Goal: Contribute content: Contribute content

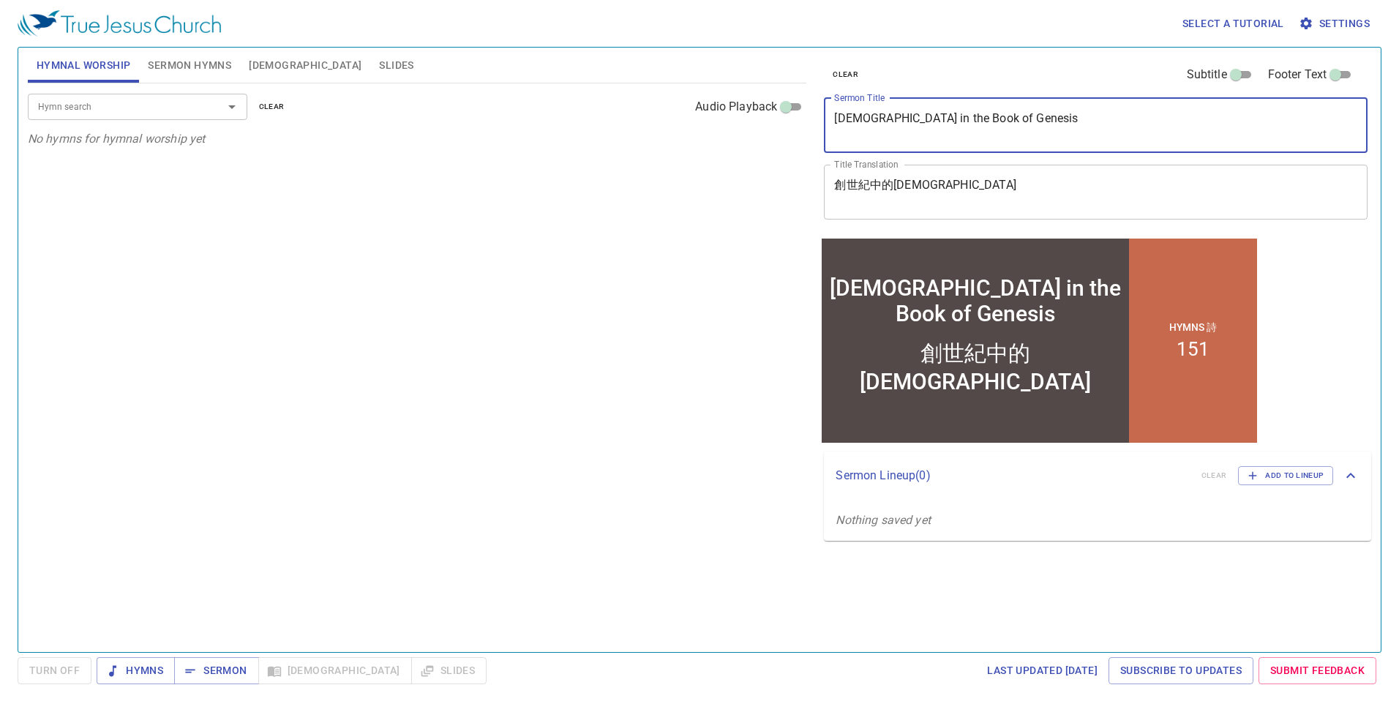
click at [654, 124] on textarea "[DEMOGRAPHIC_DATA] in the Book of Genesis" at bounding box center [1095, 125] width 523 height 28
paste textarea "Like a Broken Vessel"
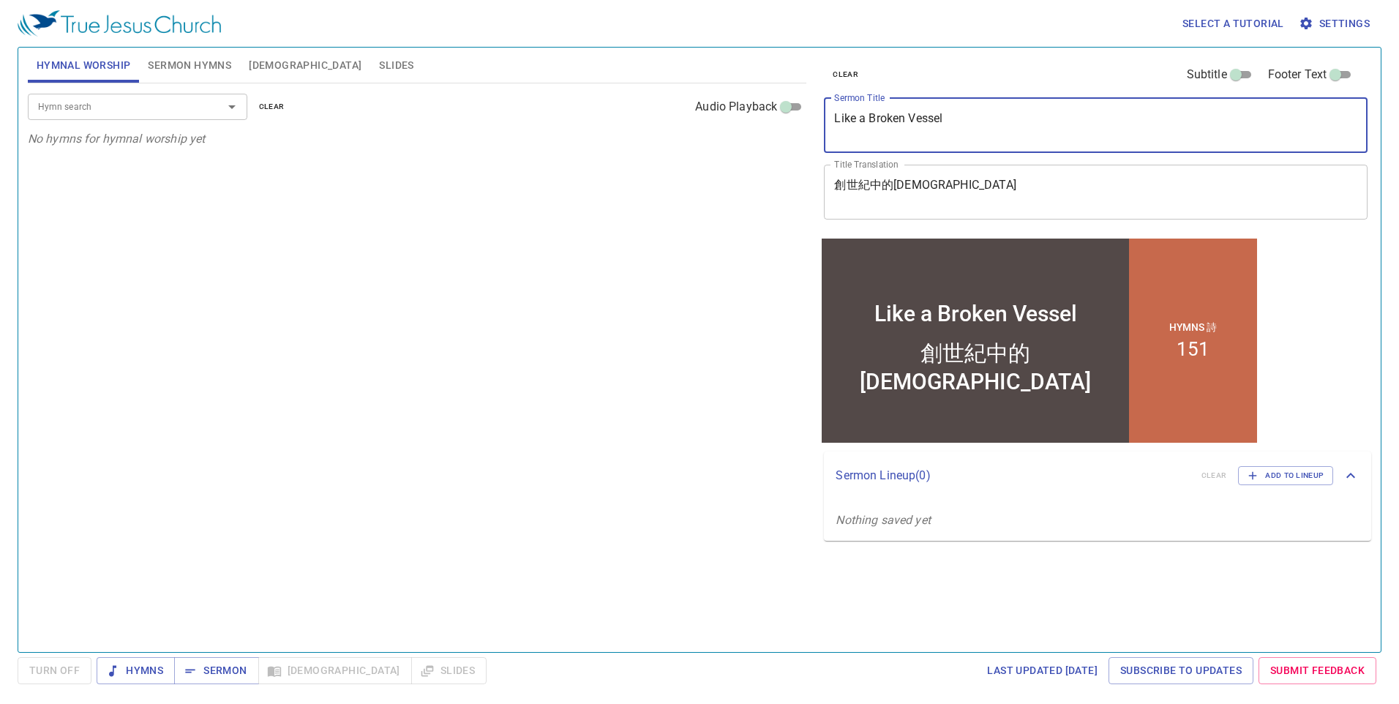
type textarea "Like a Broken Vessel"
click at [654, 191] on textarea "創世紀中的[DEMOGRAPHIC_DATA]" at bounding box center [1095, 192] width 523 height 28
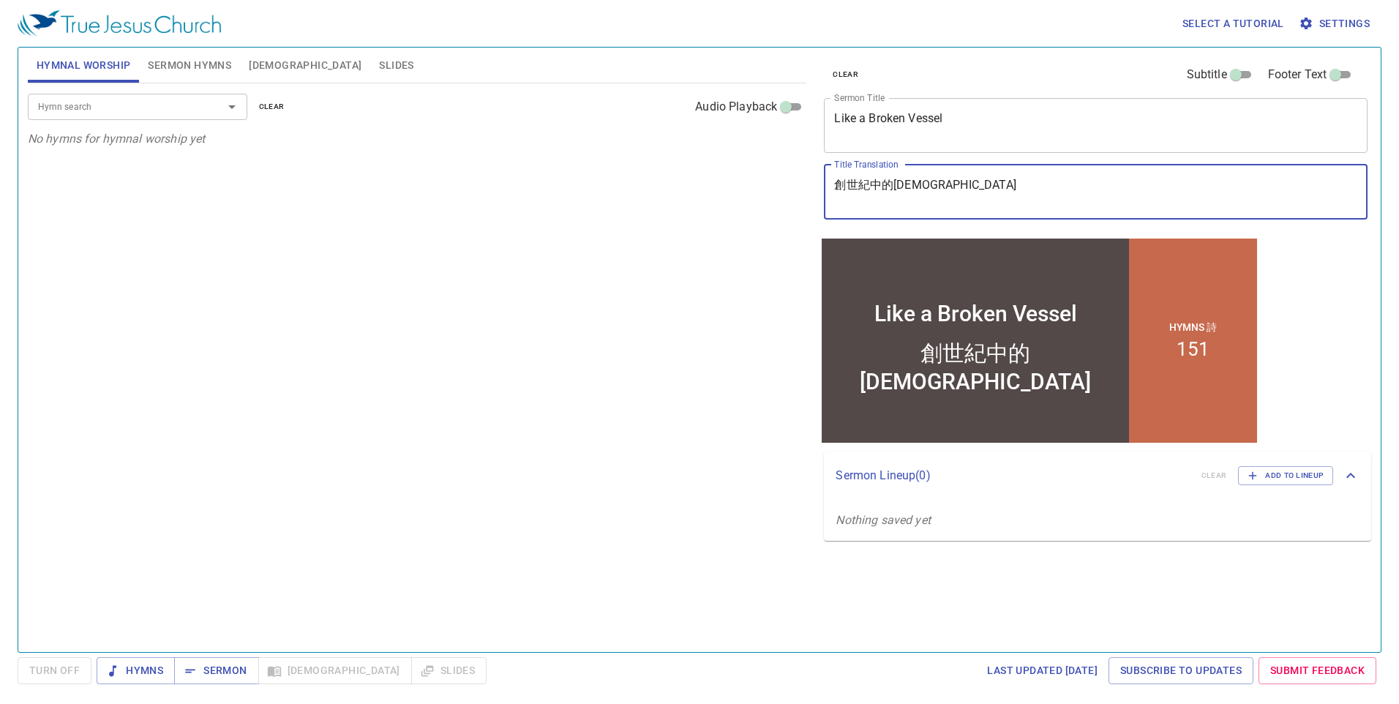
click at [654, 191] on textarea "創世紀中的[DEMOGRAPHIC_DATA]" at bounding box center [1095, 192] width 523 height 28
paste textarea "一個破碎的器皿"
type textarea "像一個破碎的器皿"
click at [211, 65] on span "Sermon Hymns" at bounding box center [189, 65] width 83 height 18
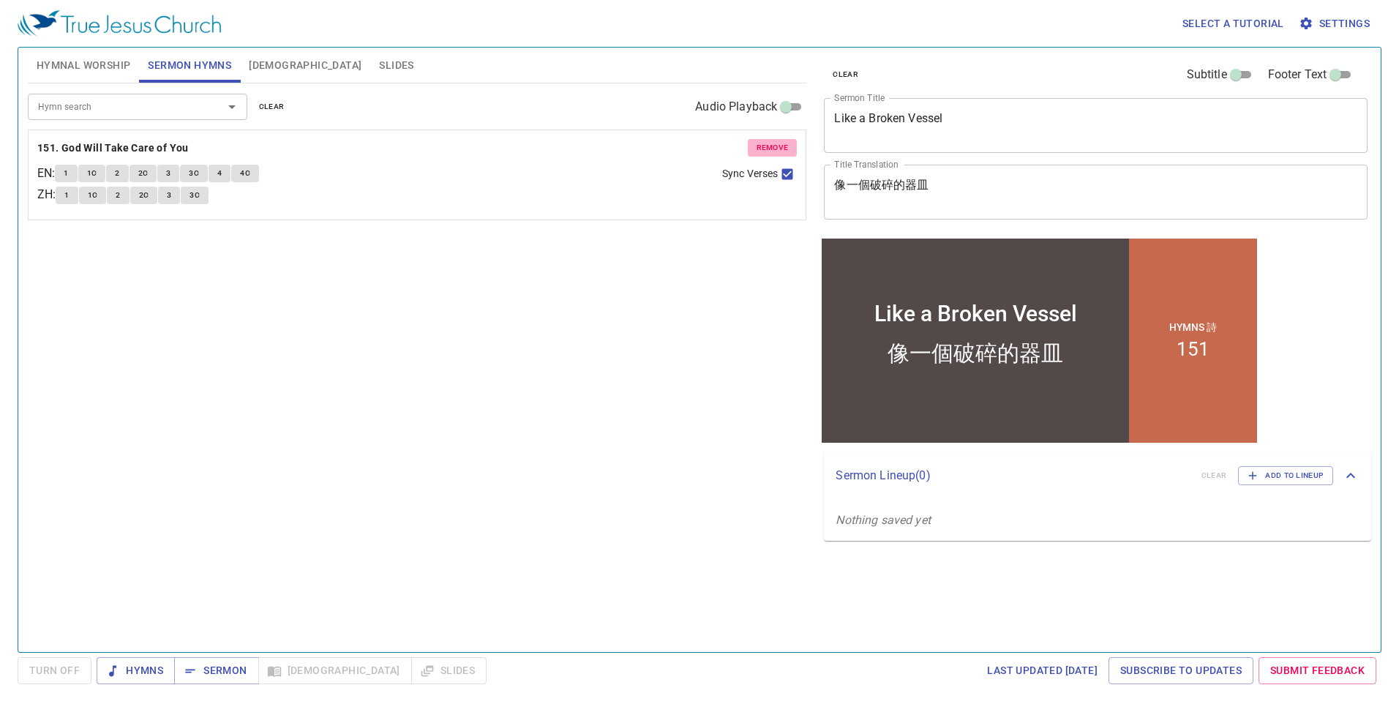
click at [654, 151] on span "remove" at bounding box center [773, 147] width 32 height 13
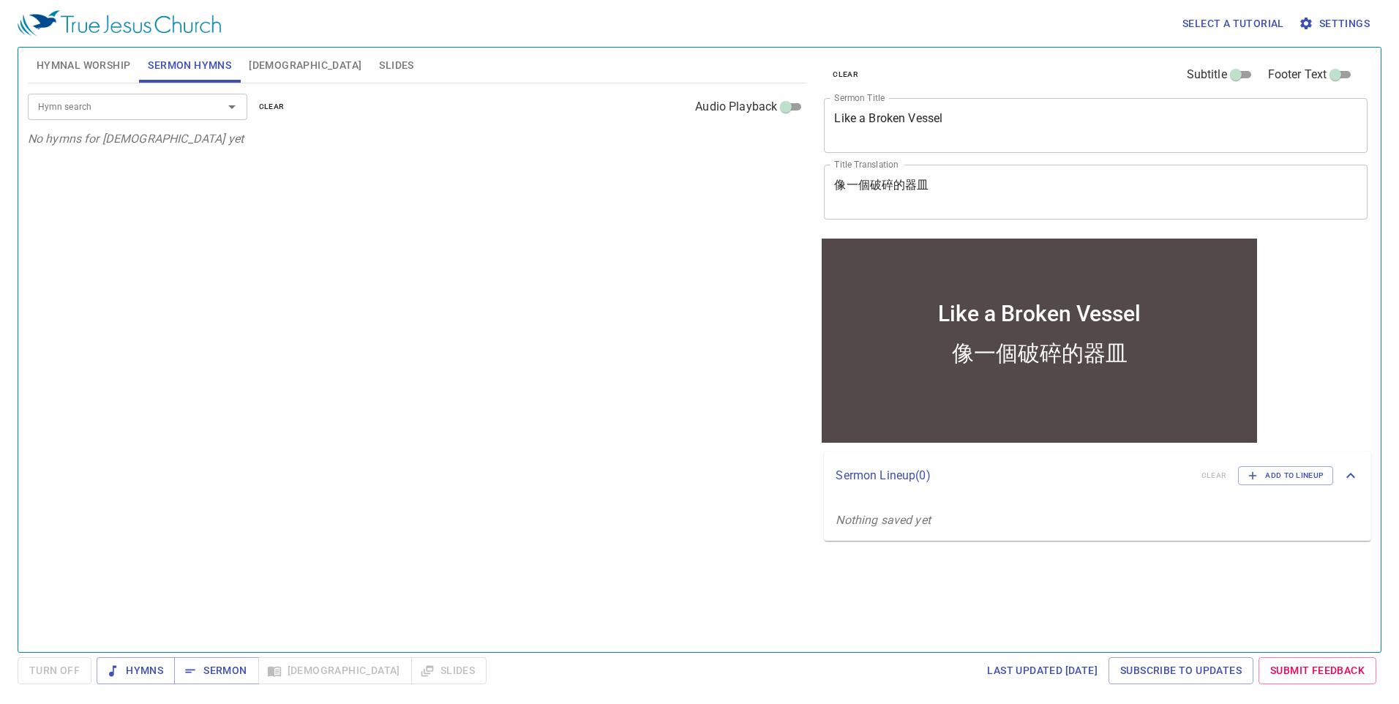
click at [230, 105] on icon "Open" at bounding box center [231, 107] width 7 height 4
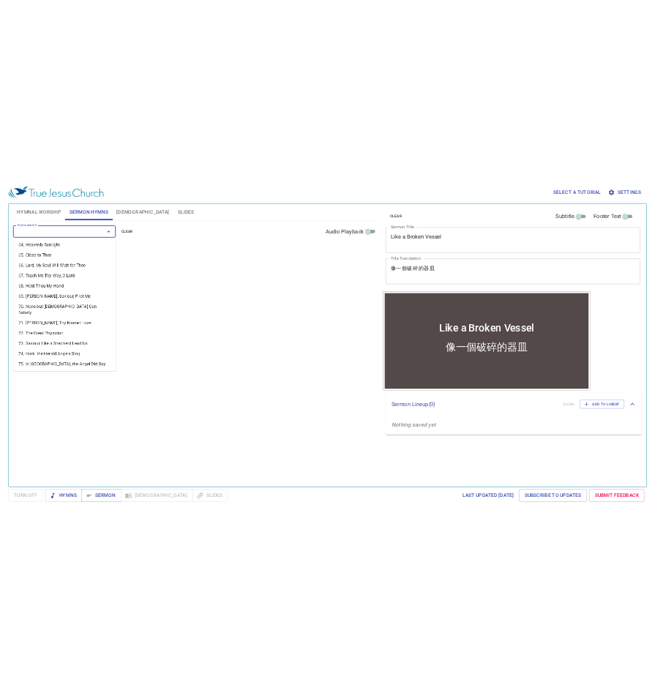
scroll to position [1428, 0]
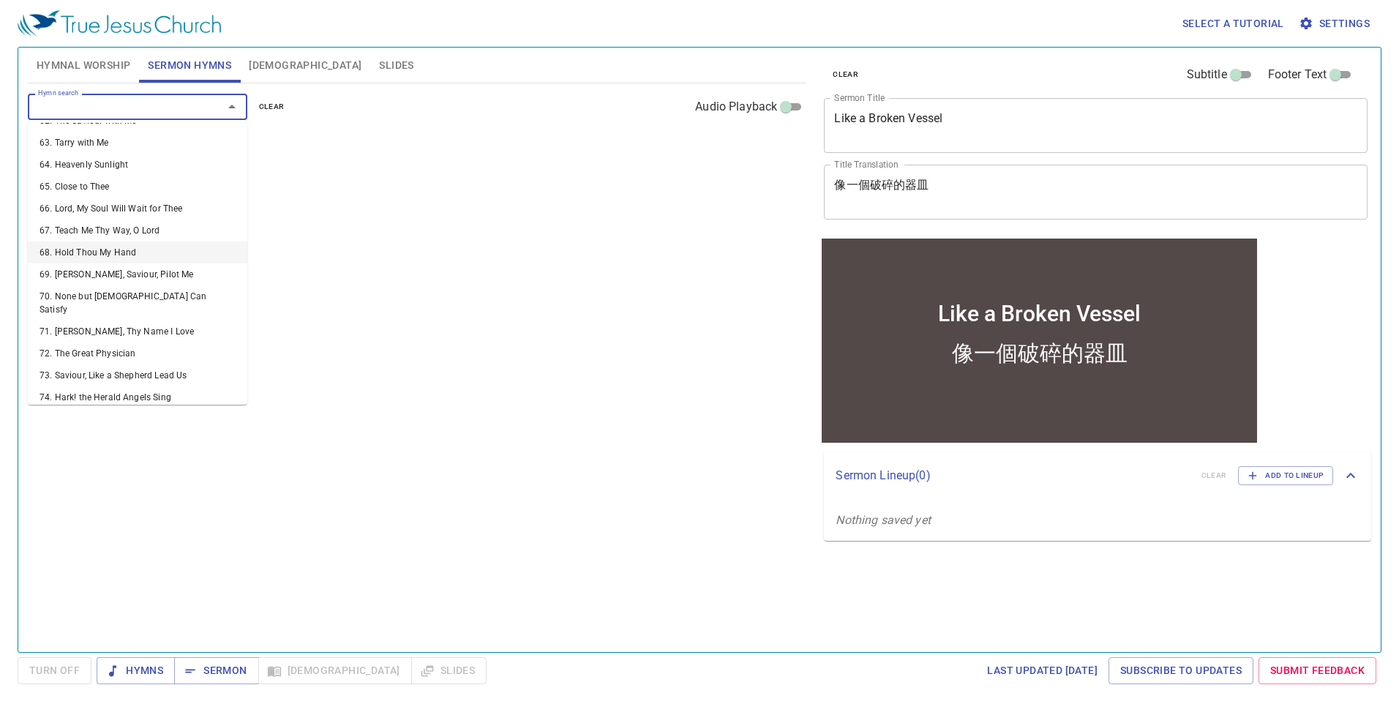
click at [107, 241] on li "68. Hold Thou My Hand" at bounding box center [138, 252] width 220 height 22
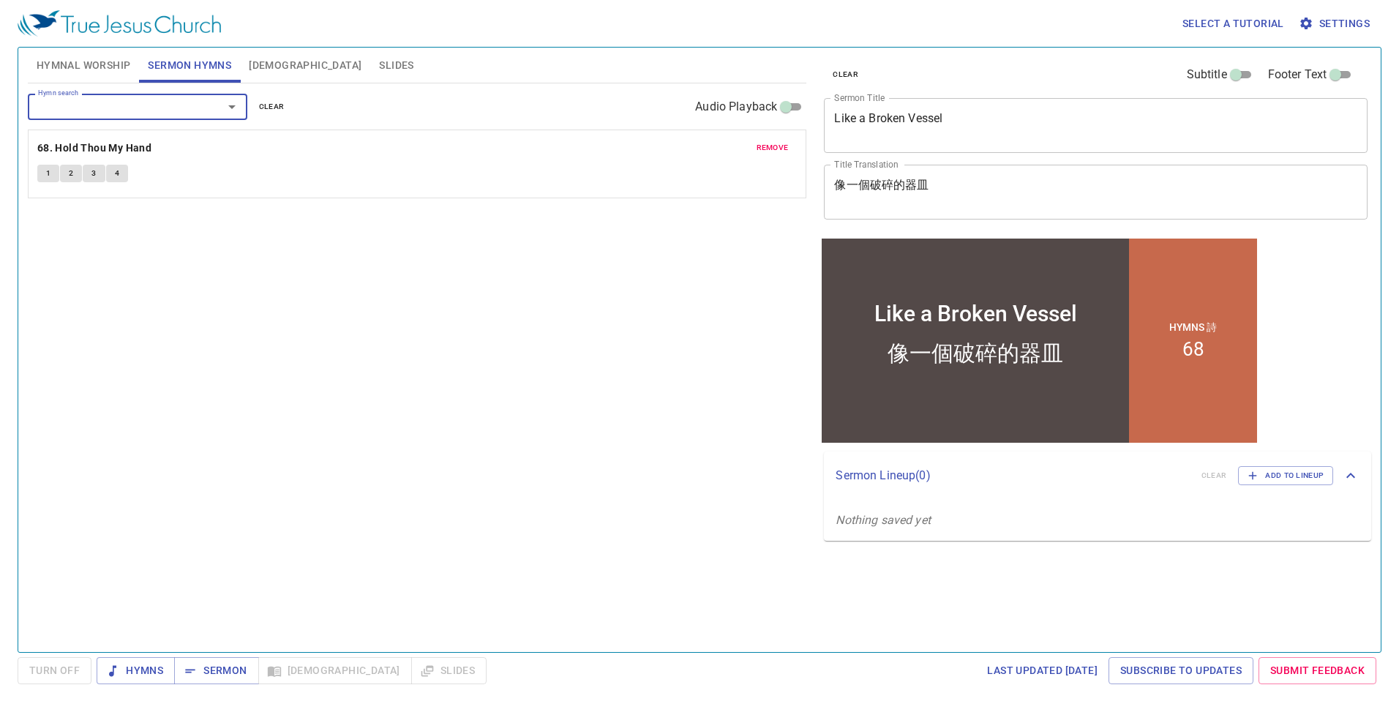
click at [520, 405] on div "Hymn search Hymn search clear Audio Playback remove 68. Hold Thou My Hand 1 2 3…" at bounding box center [417, 361] width 779 height 556
